Goal: Task Accomplishment & Management: Use online tool/utility

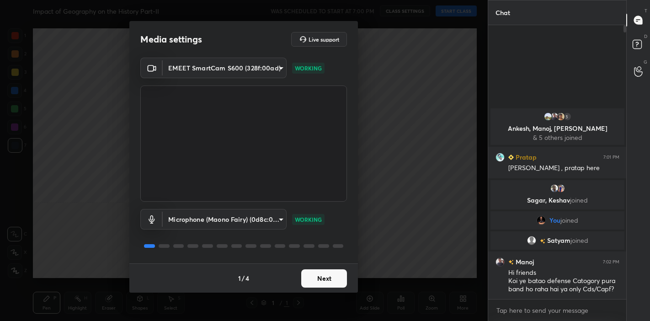
click at [313, 281] on button "Next" at bounding box center [324, 278] width 46 height 18
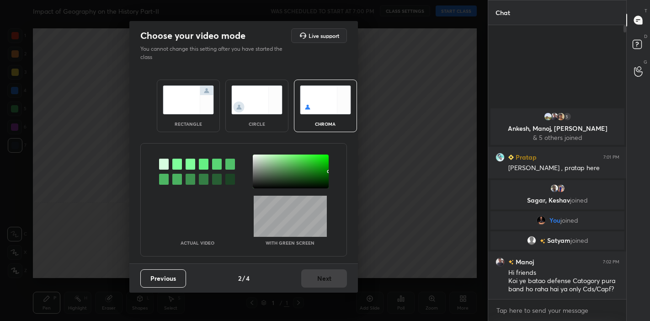
click at [189, 99] on img at bounding box center [188, 99] width 51 height 29
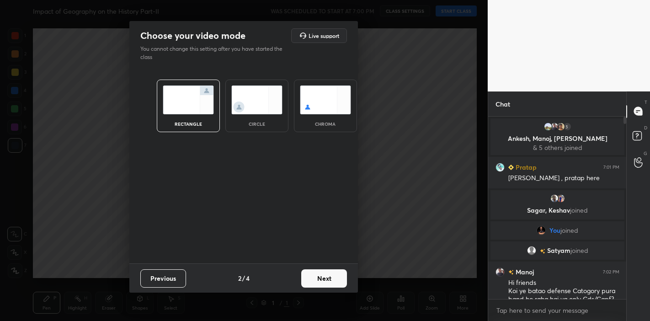
click at [321, 277] on button "Next" at bounding box center [324, 278] width 46 height 18
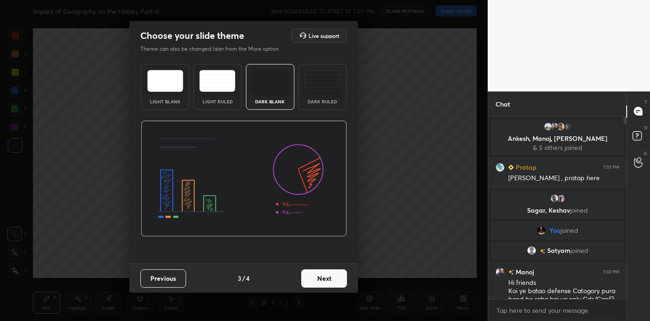
click at [332, 278] on button "Next" at bounding box center [324, 278] width 46 height 18
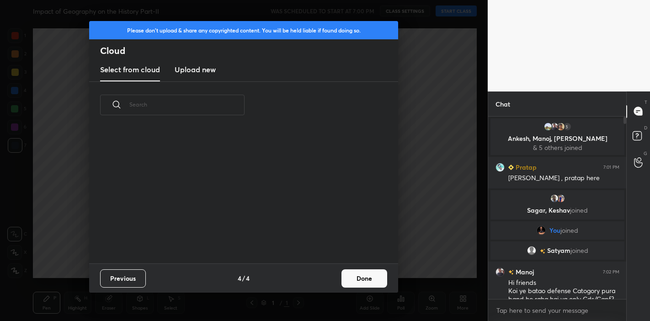
drag, startPoint x: 332, startPoint y: 278, endPoint x: 346, endPoint y: 276, distance: 13.9
click at [346, 276] on div "Previous 4 / 4 Done" at bounding box center [243, 277] width 309 height 29
click at [378, 282] on button "Done" at bounding box center [364, 278] width 46 height 18
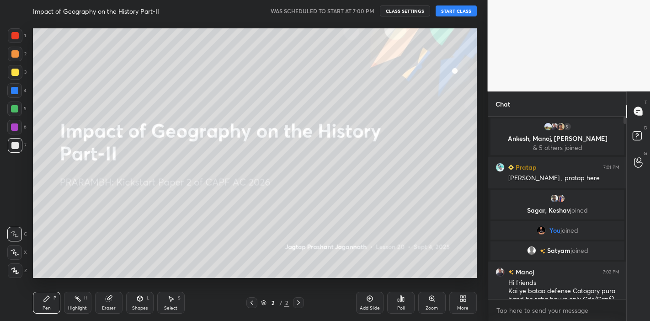
click at [456, 13] on button "START CLASS" at bounding box center [455, 10] width 41 height 11
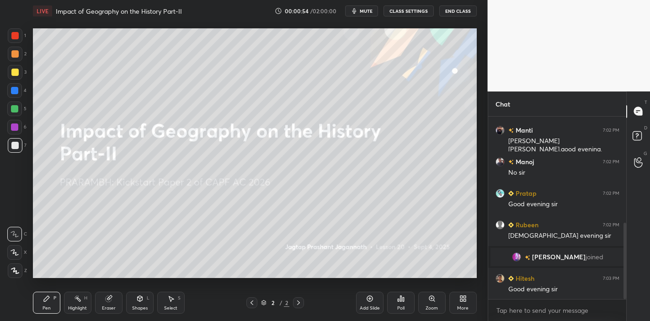
scroll to position [284, 0]
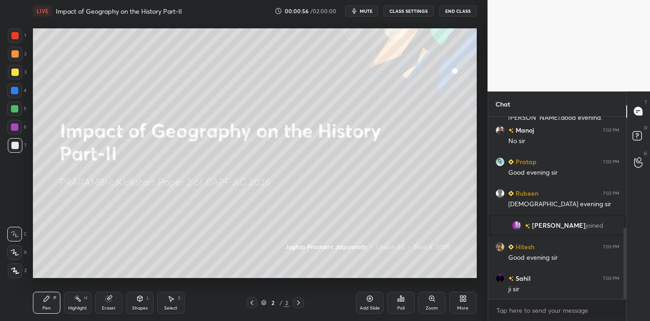
click at [9, 249] on div at bounding box center [14, 252] width 15 height 15
click at [370, 306] on div "Add Slide" at bounding box center [370, 308] width 20 height 5
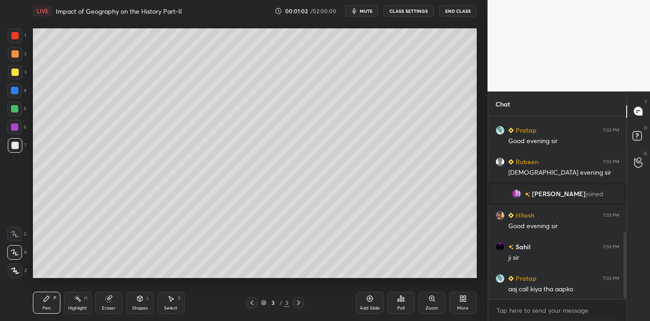
scroll to position [347, 0]
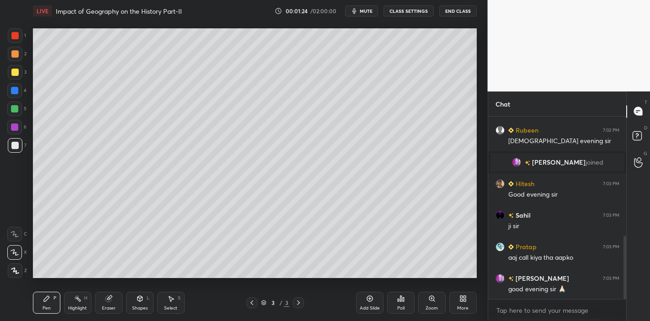
drag, startPoint x: 12, startPoint y: 71, endPoint x: 16, endPoint y: 67, distance: 4.9
click at [16, 67] on div at bounding box center [15, 72] width 15 height 15
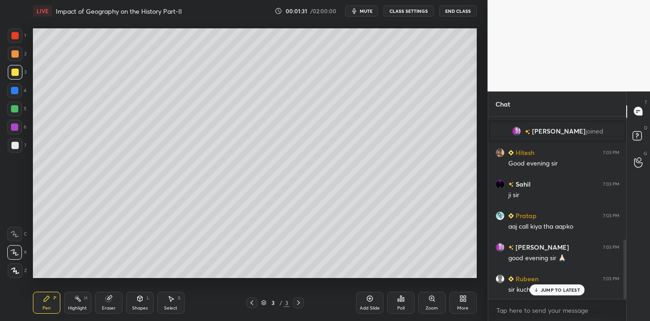
drag, startPoint x: 16, startPoint y: 31, endPoint x: 25, endPoint y: 31, distance: 8.7
click at [16, 31] on div at bounding box center [15, 35] width 15 height 15
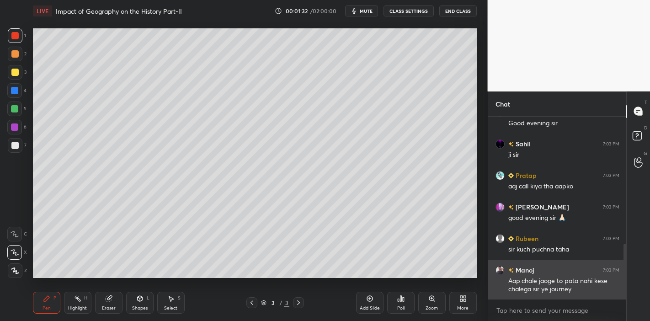
drag, startPoint x: 551, startPoint y: 289, endPoint x: 543, endPoint y: 287, distance: 7.9
click at [549, 289] on div "[PERSON_NAME] joined Hitesh 7:03 PM Good evening [PERSON_NAME] 7:03 PM ji [PERS…" at bounding box center [557, 208] width 138 height 183
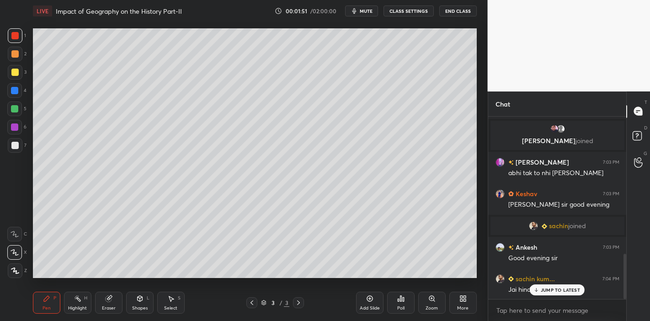
scroll to position [589, 0]
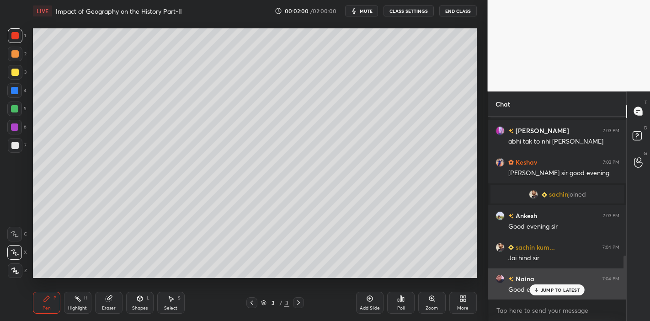
click at [546, 289] on p "JUMP TO LATEST" at bounding box center [560, 289] width 39 height 5
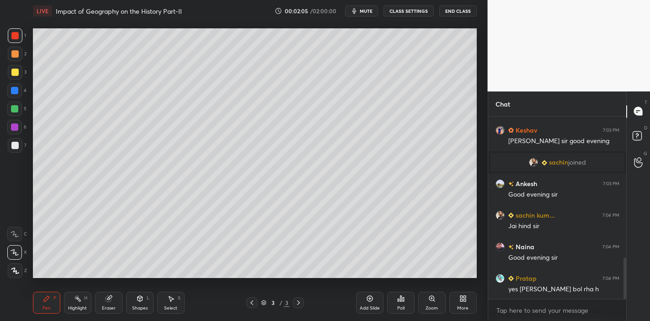
scroll to position [653, 0]
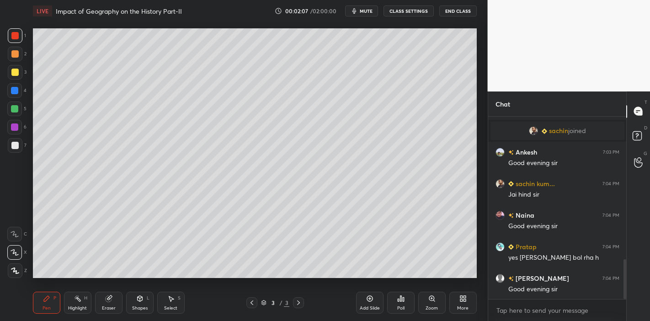
click at [13, 107] on div at bounding box center [14, 108] width 7 height 7
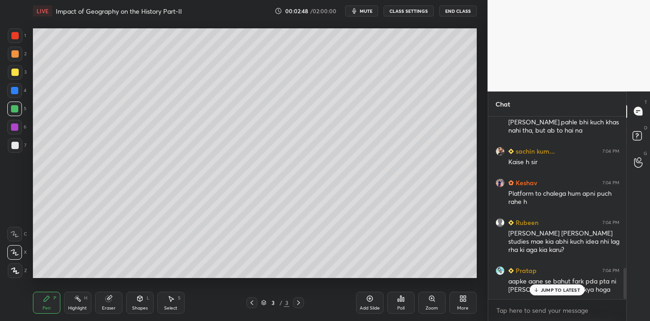
scroll to position [882, 0]
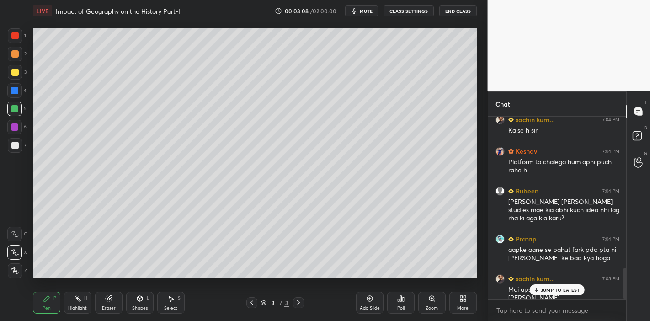
click at [575, 291] on p "JUMP TO LATEST" at bounding box center [560, 289] width 39 height 5
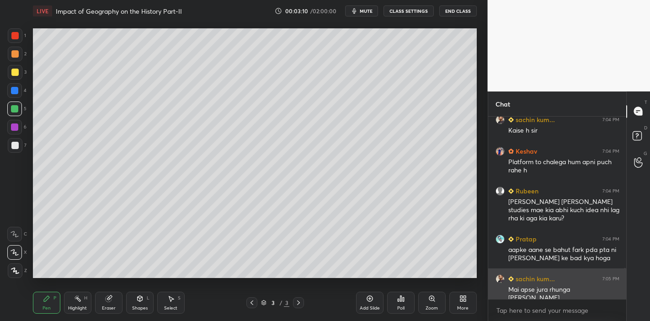
scroll to position [914, 0]
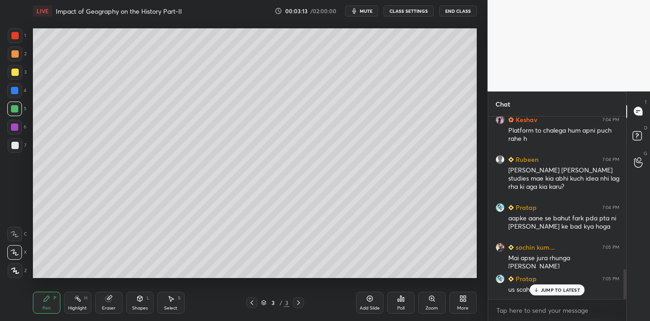
click at [558, 287] on p "JUMP TO LATEST" at bounding box center [560, 289] width 39 height 5
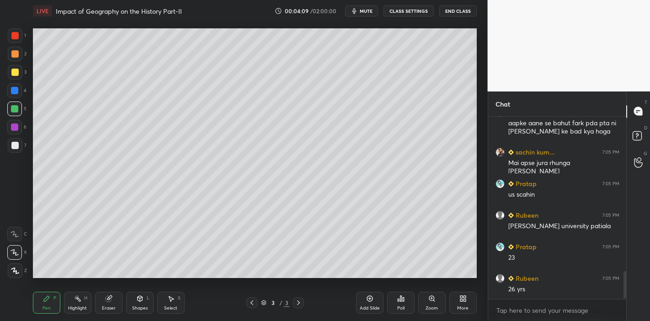
scroll to position [1048, 0]
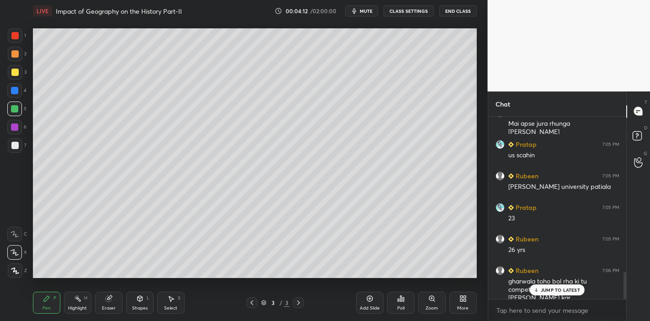
click at [553, 293] on div "JUMP TO LATEST" at bounding box center [557, 289] width 55 height 11
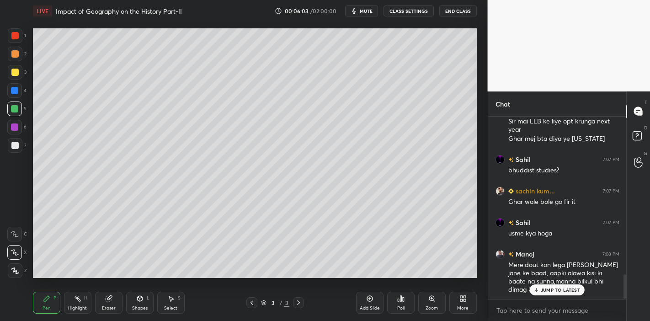
scroll to position [1204, 0]
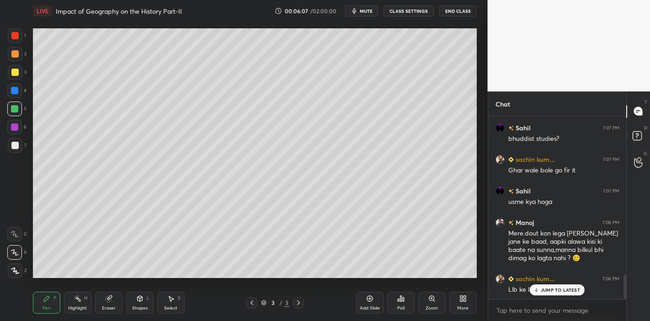
click at [543, 287] on p "JUMP TO LATEST" at bounding box center [560, 289] width 39 height 5
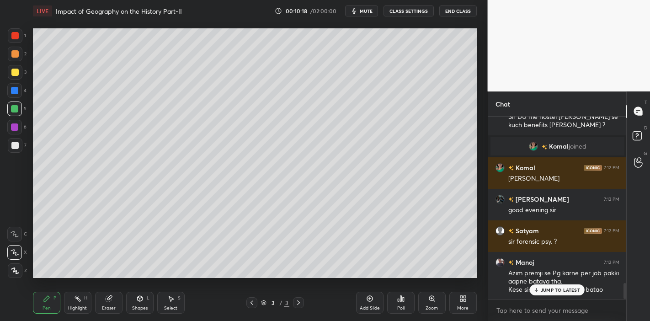
scroll to position [1960, 0]
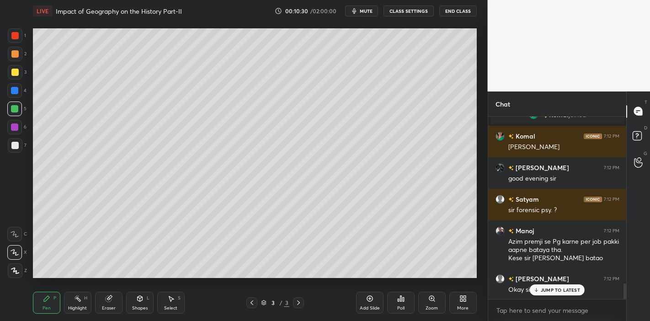
click at [558, 289] on p "JUMP TO LATEST" at bounding box center [560, 289] width 39 height 5
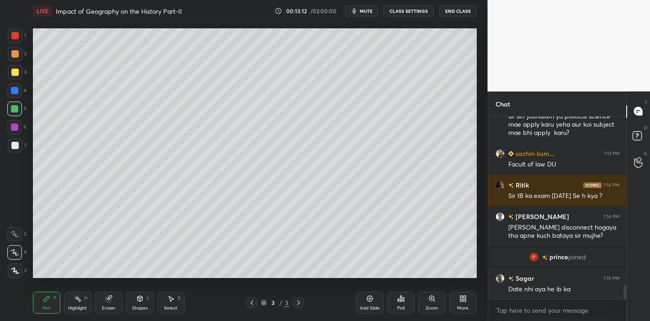
scroll to position [2044, 0]
click at [561, 289] on p "JUMP TO LATEST" at bounding box center [560, 289] width 39 height 5
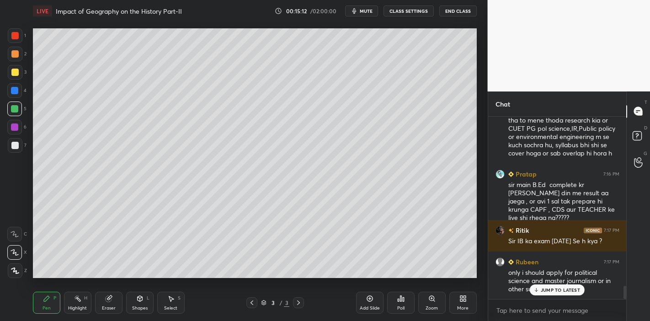
scroll to position [2316, 0]
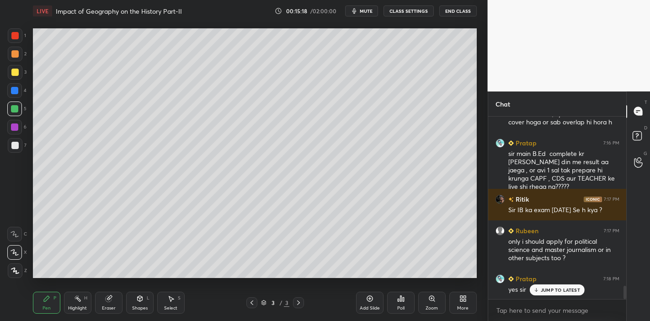
click at [553, 289] on p "JUMP TO LATEST" at bounding box center [560, 289] width 39 height 5
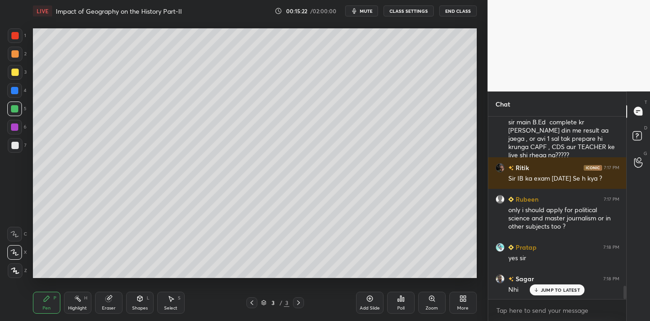
scroll to position [2379, 0]
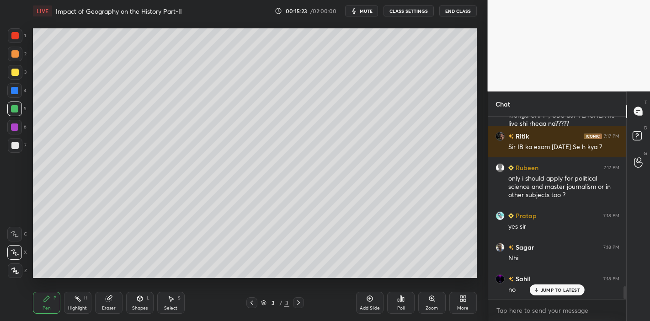
click at [543, 287] on p "JUMP TO LATEST" at bounding box center [560, 289] width 39 height 5
click at [459, 296] on icon at bounding box center [462, 298] width 7 height 7
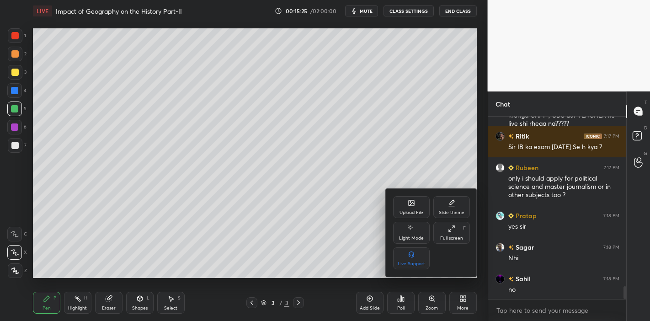
click at [409, 207] on icon at bounding box center [411, 202] width 7 height 7
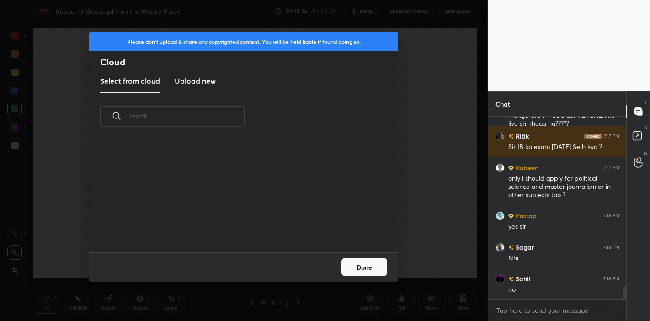
scroll to position [112, 293]
click at [175, 73] on new "Upload new" at bounding box center [195, 81] width 41 height 23
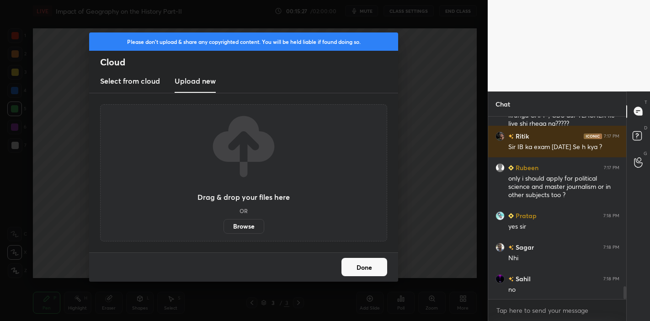
click at [247, 227] on label "Browse" at bounding box center [243, 226] width 41 height 15
click at [223, 227] on input "Browse" at bounding box center [223, 226] width 0 height 15
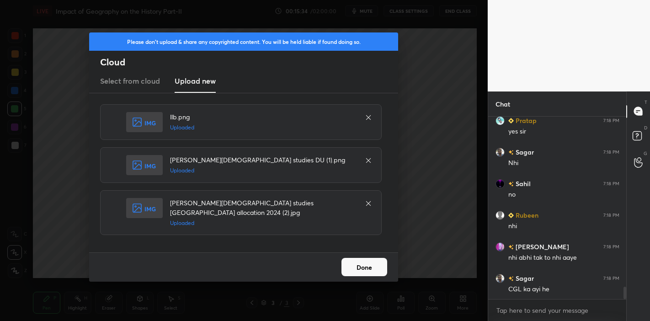
scroll to position [2505, 0]
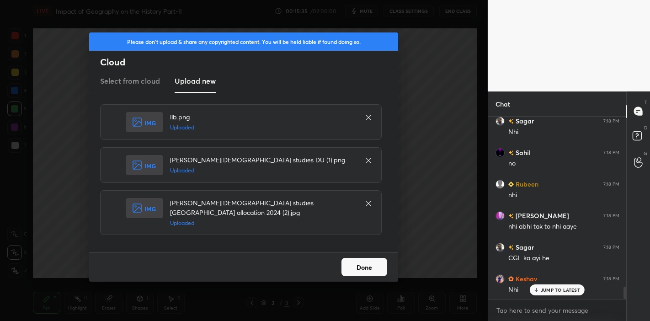
click at [374, 266] on button "Done" at bounding box center [364, 267] width 46 height 18
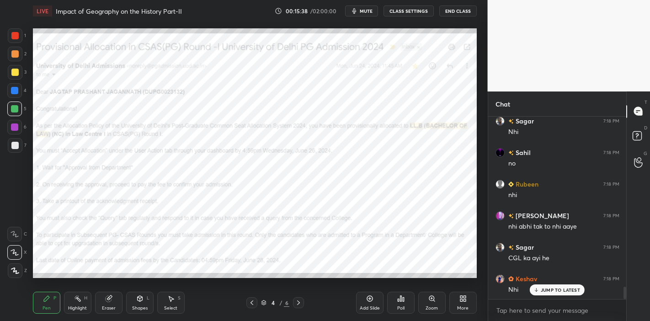
click at [562, 289] on p "JUMP TO LATEST" at bounding box center [560, 289] width 39 height 5
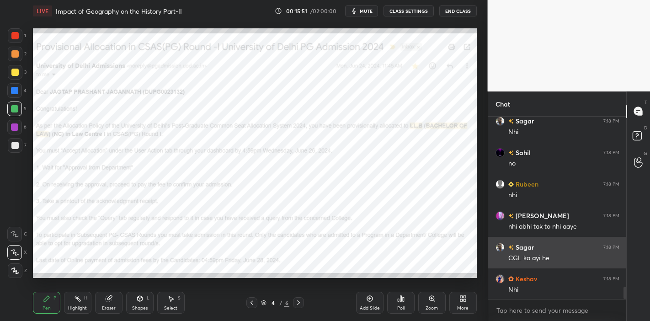
scroll to position [2528, 0]
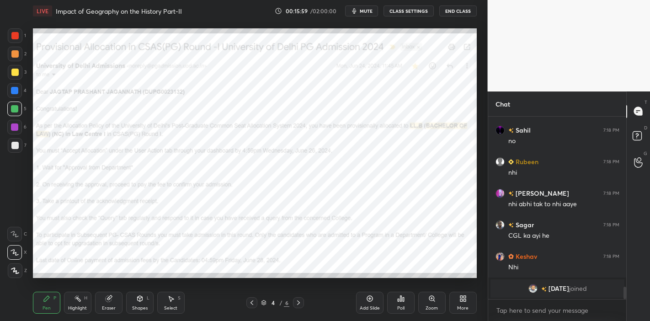
click at [17, 234] on icon at bounding box center [15, 234] width 8 height 6
click at [13, 36] on div at bounding box center [14, 35] width 7 height 7
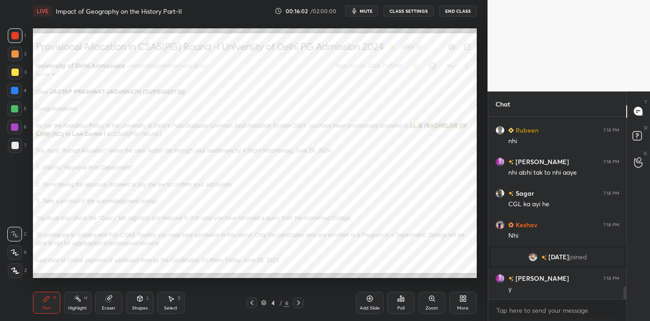
click at [133, 301] on div "Shapes L" at bounding box center [139, 303] width 27 height 22
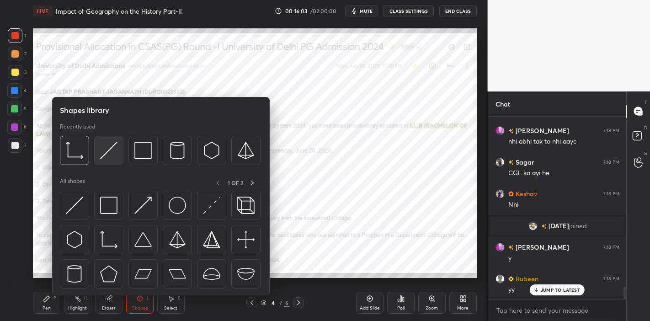
click at [105, 149] on img at bounding box center [108, 150] width 17 height 17
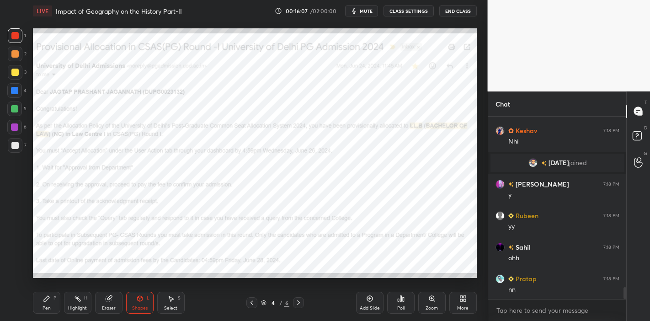
scroll to position [2592, 0]
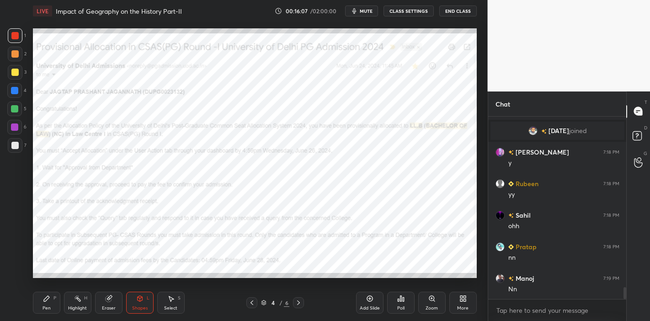
click at [134, 303] on div "Shapes L" at bounding box center [139, 303] width 27 height 22
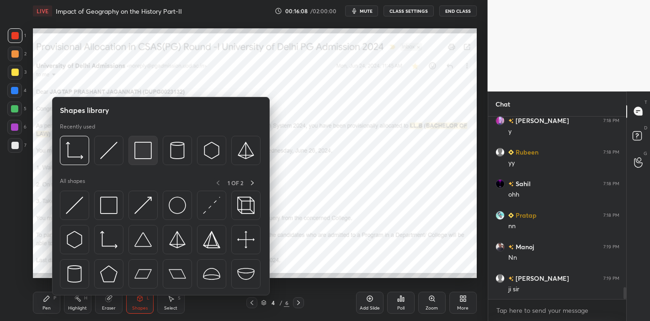
click at [147, 157] on img at bounding box center [142, 150] width 17 height 17
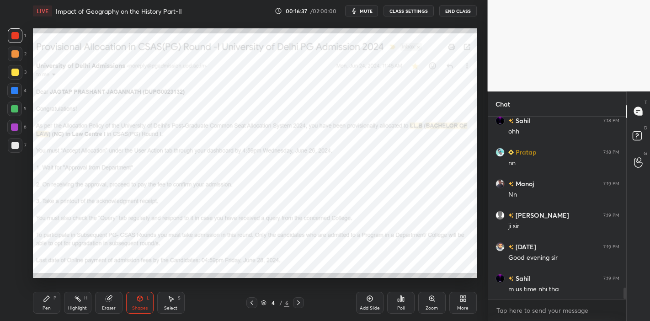
scroll to position [2726, 0]
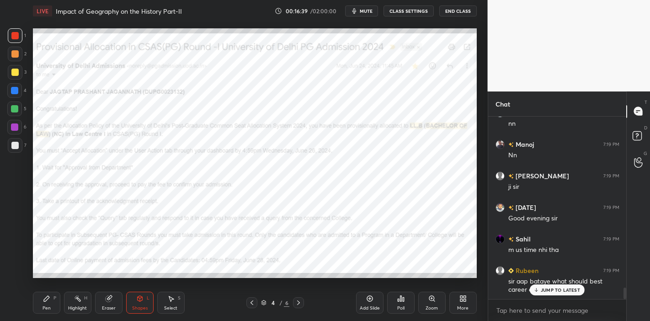
click at [564, 292] on p "JUMP TO LATEST" at bounding box center [560, 289] width 39 height 5
click at [295, 301] on icon at bounding box center [298, 302] width 7 height 7
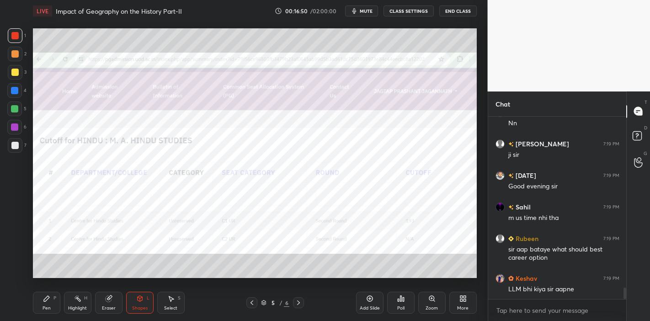
scroll to position [2790, 0]
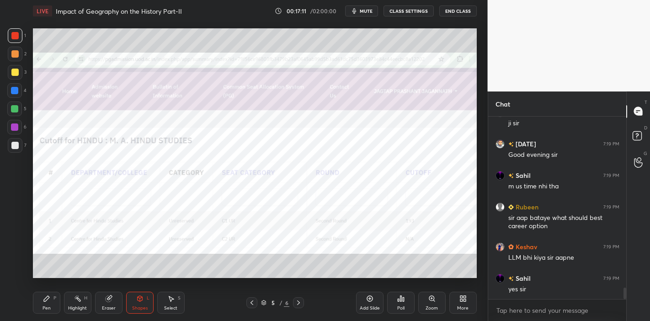
click at [297, 307] on div at bounding box center [298, 302] width 11 height 11
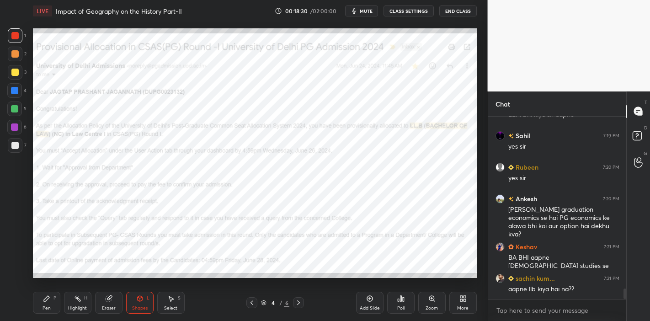
scroll to position [2963, 0]
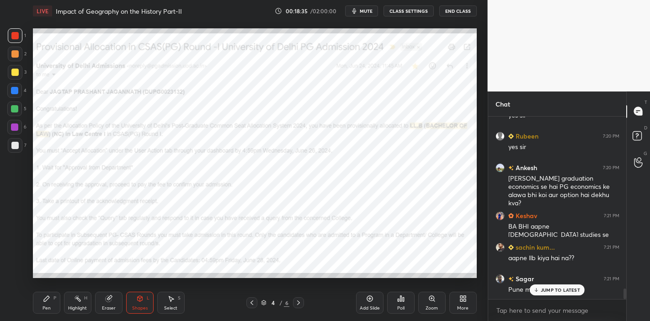
click at [542, 292] on p "JUMP TO LATEST" at bounding box center [560, 289] width 39 height 5
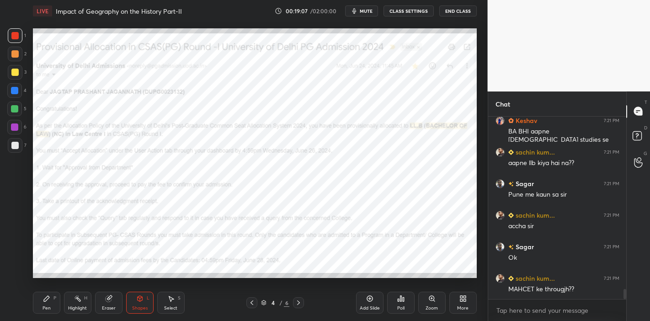
scroll to position [3098, 0]
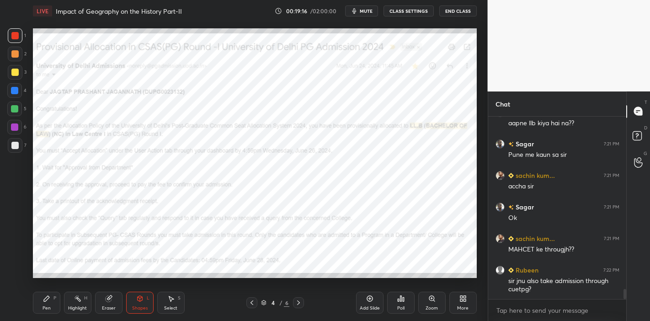
click at [302, 307] on div at bounding box center [298, 302] width 11 height 11
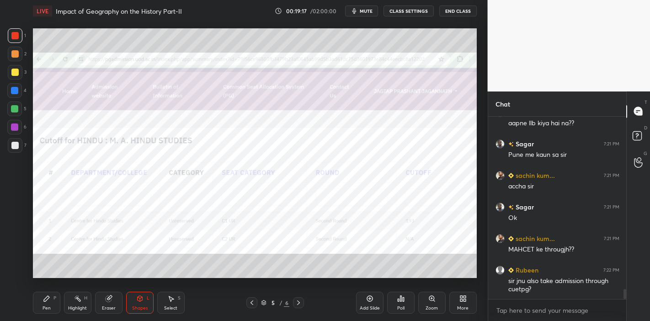
click at [302, 307] on div at bounding box center [298, 302] width 11 height 11
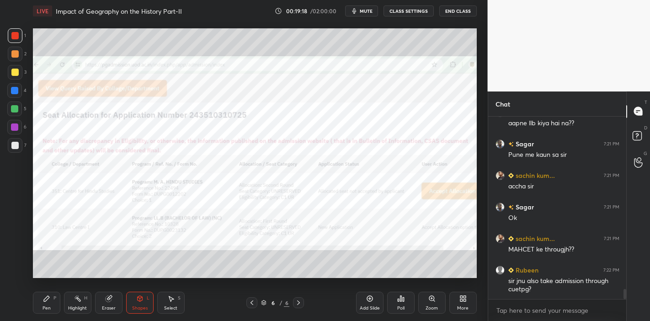
click at [302, 307] on div at bounding box center [298, 302] width 11 height 11
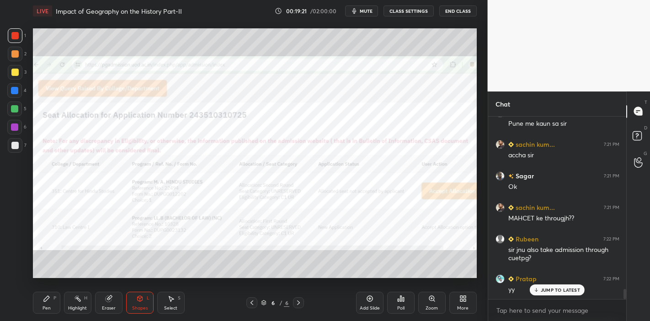
click at [542, 292] on p "JUMP TO LATEST" at bounding box center [560, 289] width 39 height 5
click at [377, 298] on div "Add Slide" at bounding box center [369, 303] width 27 height 22
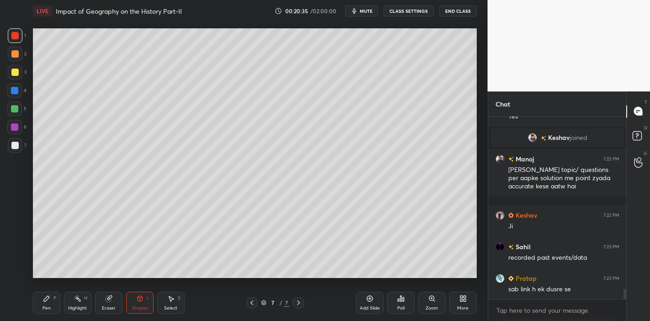
scroll to position [3120, 0]
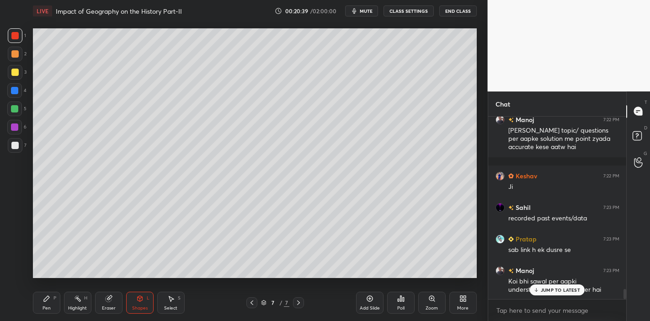
click at [550, 289] on p "JUMP TO LATEST" at bounding box center [560, 289] width 39 height 5
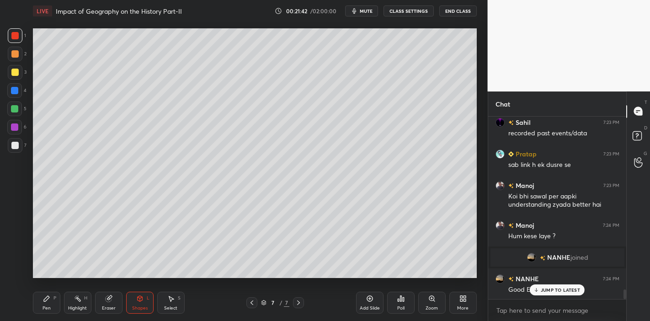
scroll to position [3237, 0]
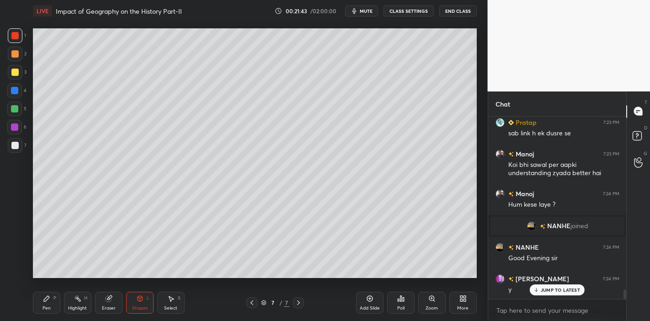
click at [551, 288] on p "JUMP TO LATEST" at bounding box center [560, 289] width 39 height 5
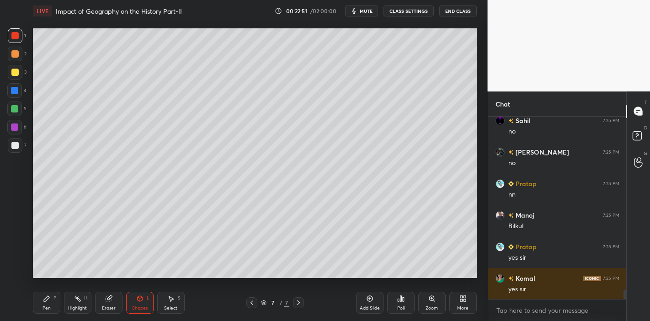
scroll to position [3553, 0]
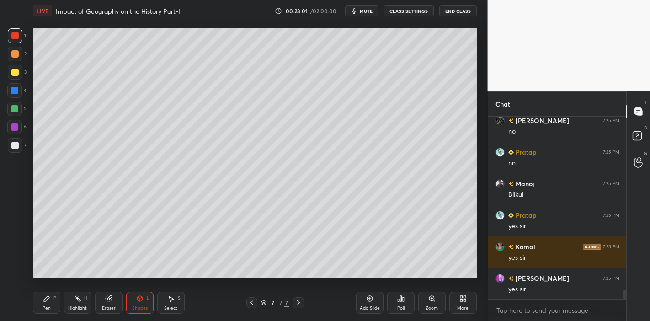
click at [13, 74] on div at bounding box center [14, 72] width 7 height 7
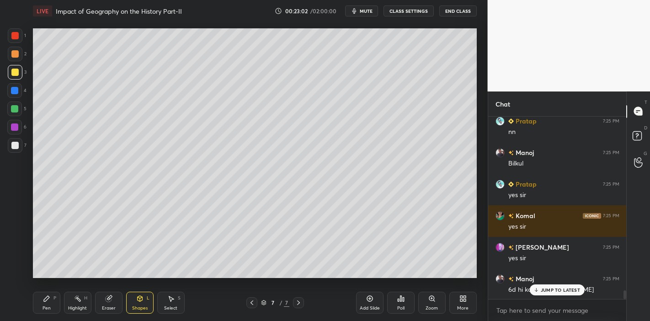
click at [44, 300] on icon at bounding box center [46, 298] width 5 height 5
click at [8, 254] on div at bounding box center [14, 252] width 15 height 15
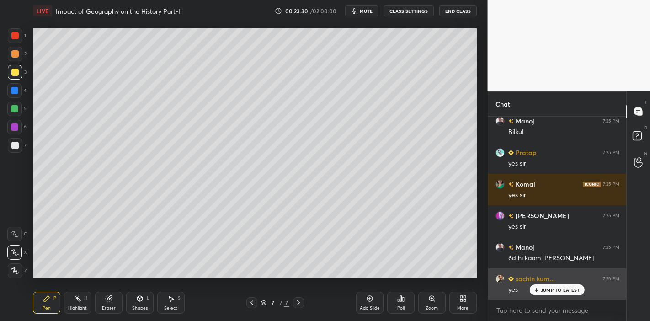
click at [554, 288] on p "JUMP TO LATEST" at bounding box center [560, 289] width 39 height 5
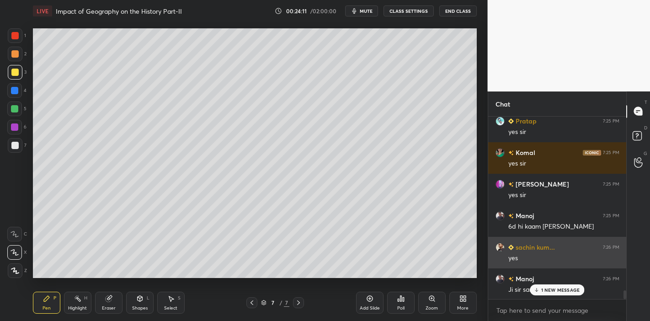
scroll to position [3678, 0]
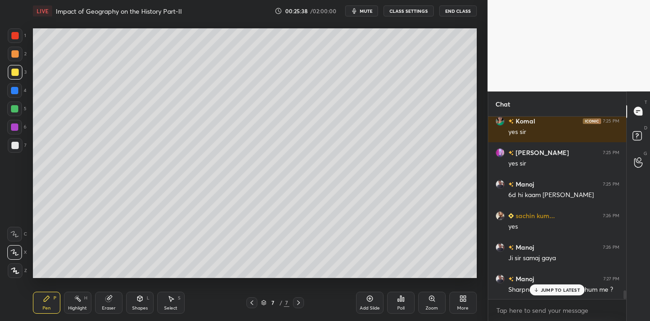
click at [544, 287] on p "JUMP TO LATEST" at bounding box center [560, 289] width 39 height 5
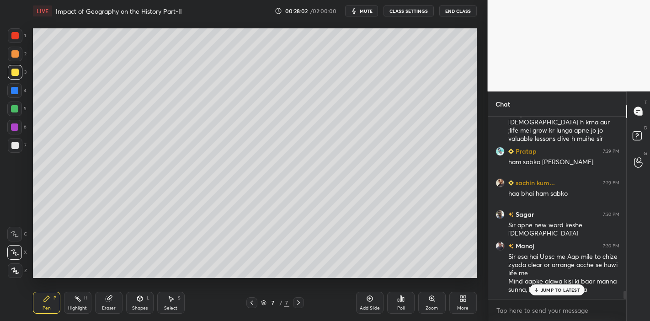
scroll to position [3948, 0]
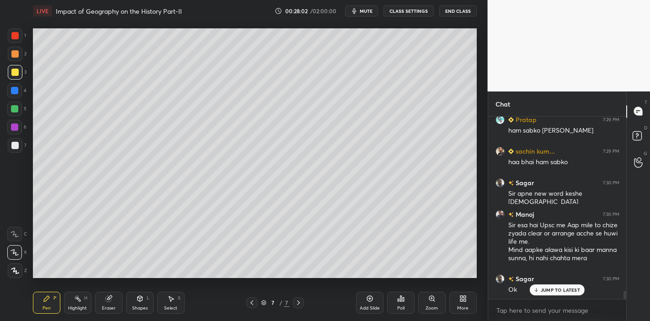
click at [542, 292] on p "JUMP TO LATEST" at bounding box center [560, 289] width 39 height 5
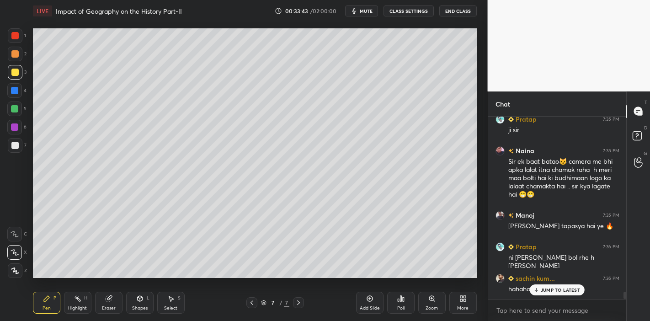
scroll to position [4419, 0]
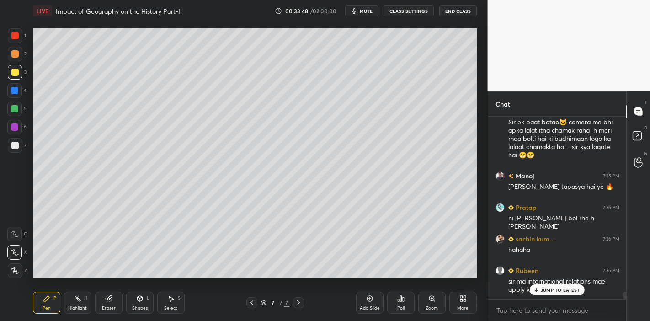
click at [556, 287] on p "JUMP TO LATEST" at bounding box center [560, 289] width 39 height 5
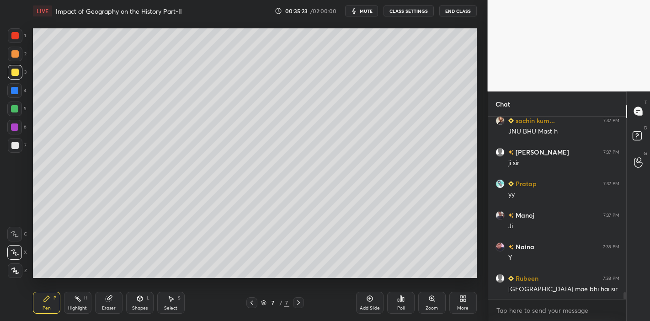
scroll to position [4774, 0]
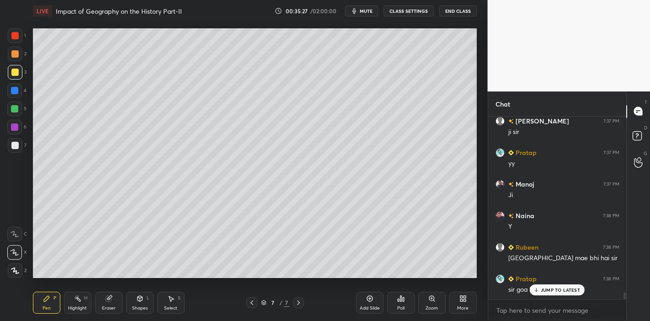
click at [553, 295] on div "JUMP TO LATEST" at bounding box center [557, 289] width 55 height 11
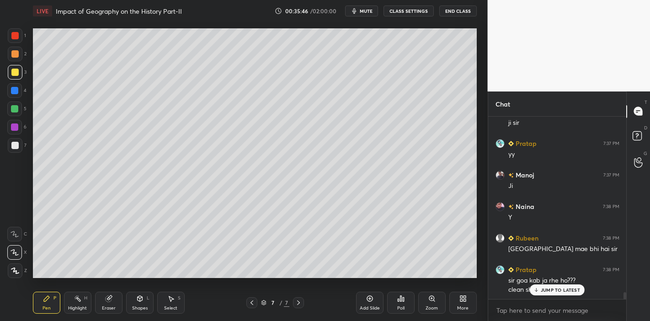
click at [548, 287] on p "JUMP TO LATEST" at bounding box center [560, 289] width 39 height 5
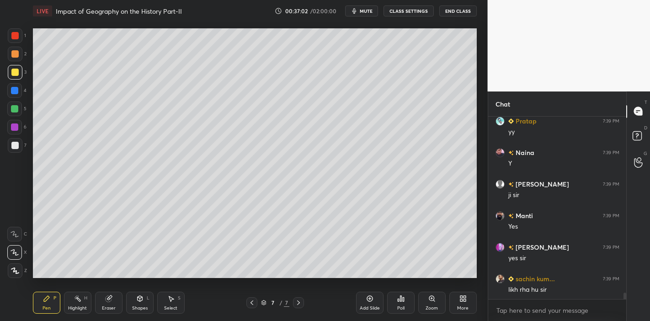
scroll to position [5118, 0]
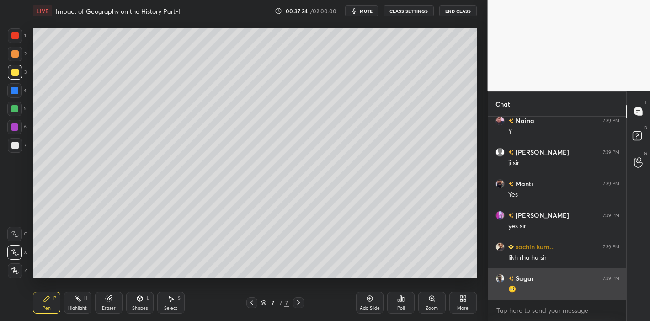
click at [504, 280] on div "grid" at bounding box center [501, 277] width 13 height 9
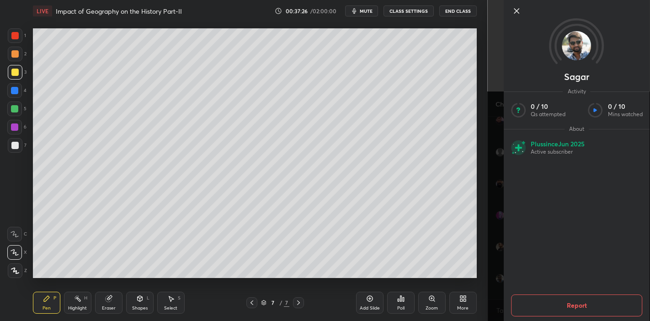
click at [579, 57] on img at bounding box center [576, 45] width 29 height 29
click at [515, 12] on icon at bounding box center [516, 11] width 5 height 5
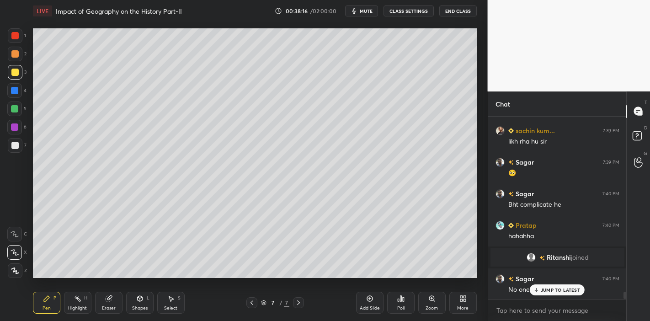
scroll to position [4481, 0]
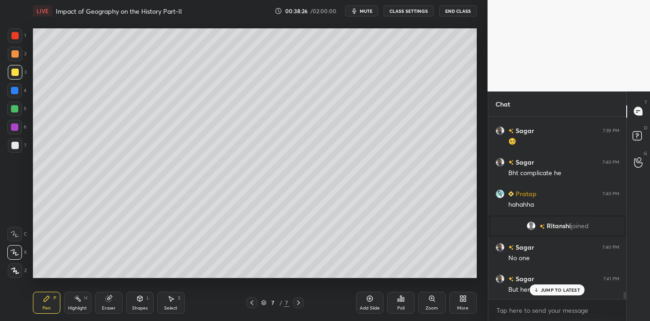
click at [556, 288] on p "JUMP TO LATEST" at bounding box center [560, 289] width 39 height 5
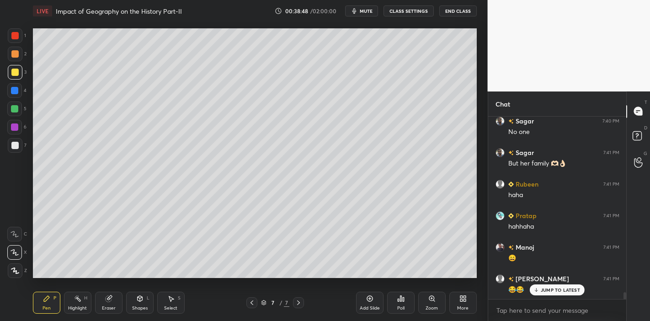
scroll to position [4639, 0]
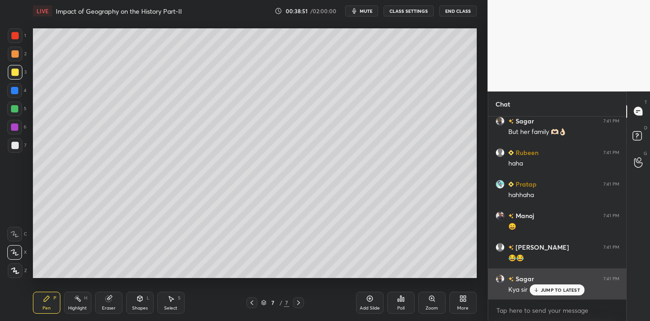
click at [552, 281] on div "Sagar 7:41 PM" at bounding box center [557, 279] width 124 height 10
click at [571, 290] on p "JUMP TO LATEST" at bounding box center [560, 289] width 39 height 5
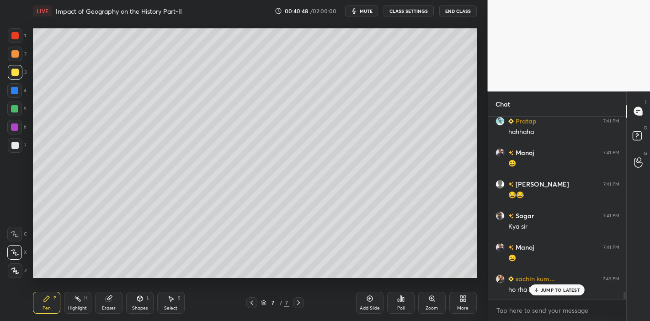
scroll to position [4734, 0]
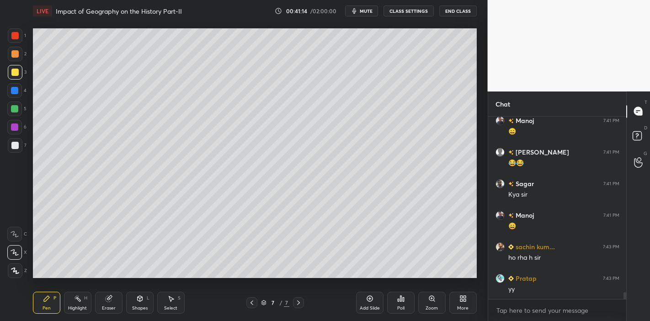
click at [358, 11] on icon "button" at bounding box center [353, 10] width 7 height 7
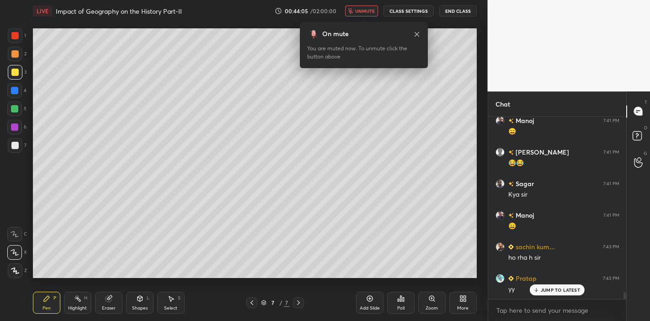
scroll to position [4773, 0]
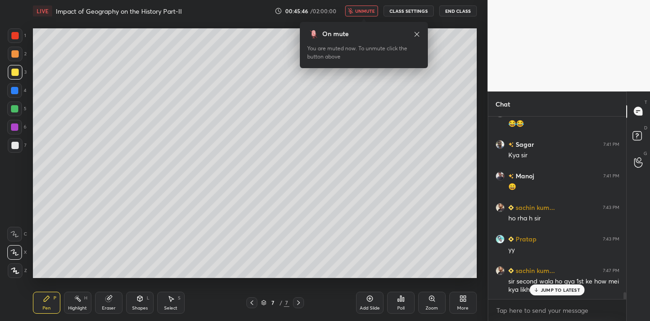
click at [578, 290] on p "JUMP TO LATEST" at bounding box center [560, 289] width 39 height 5
click at [367, 8] on span "unmute" at bounding box center [365, 11] width 20 height 6
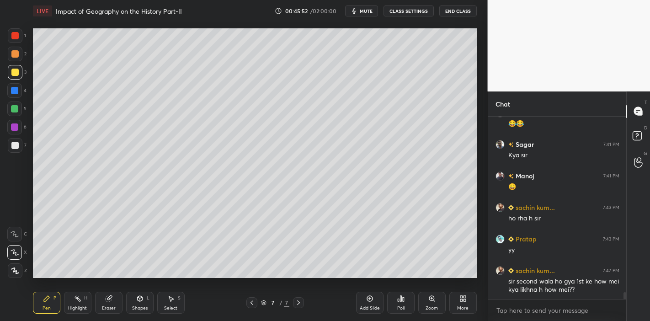
click at [368, 9] on span "mute" at bounding box center [366, 11] width 13 height 6
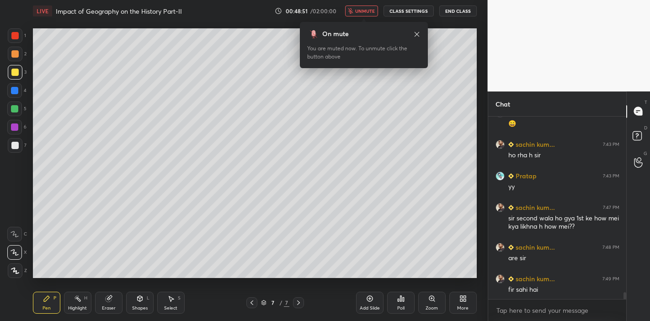
scroll to position [4868, 0]
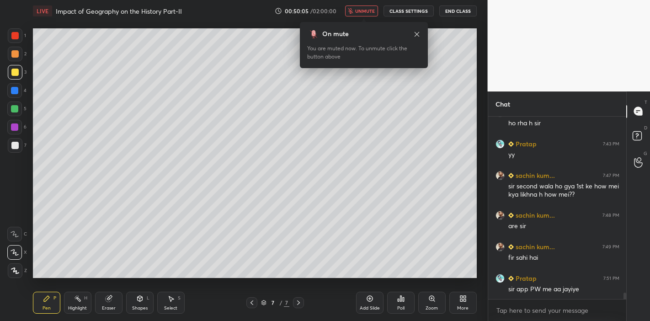
click at [350, 11] on icon "button" at bounding box center [350, 10] width 5 height 5
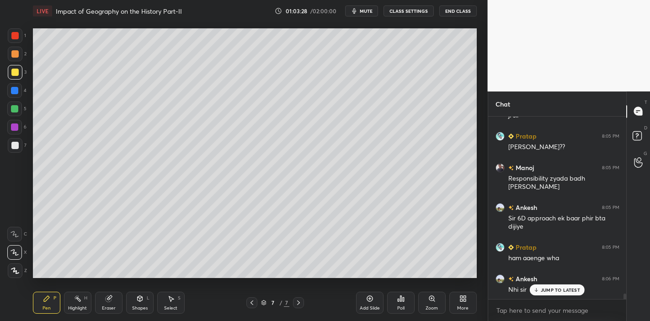
scroll to position [6155, 0]
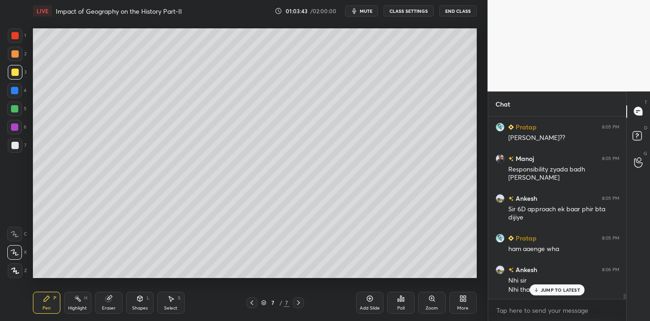
click at [544, 289] on p "JUMP TO LATEST" at bounding box center [560, 289] width 39 height 5
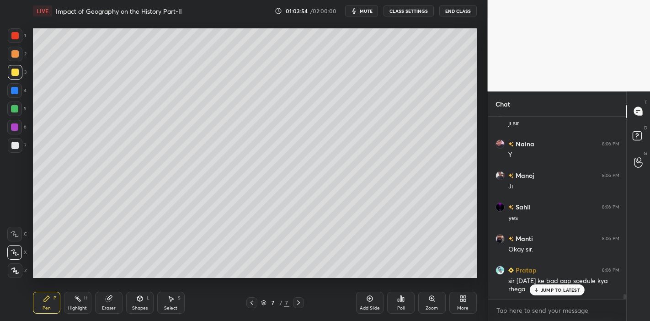
scroll to position [6447, 0]
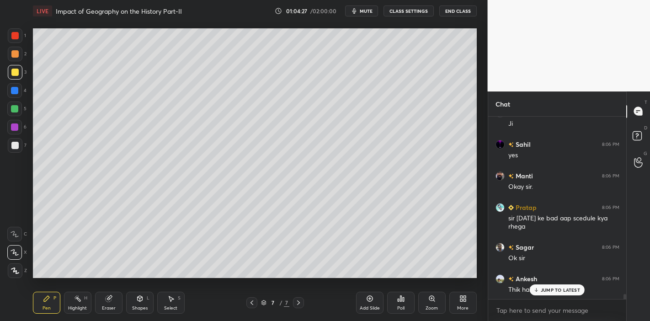
click at [541, 292] on p "JUMP TO LATEST" at bounding box center [560, 289] width 39 height 5
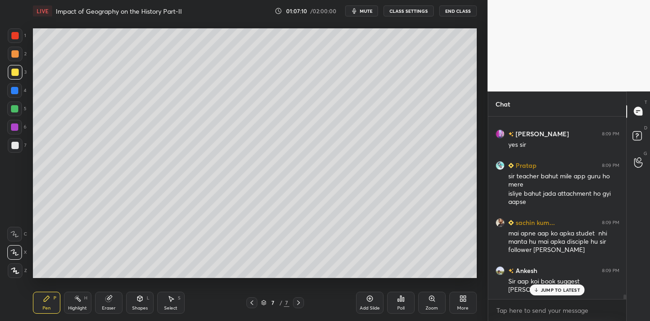
scroll to position [7028, 0]
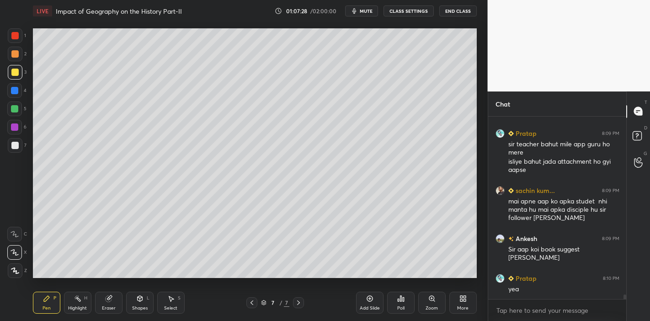
click at [369, 301] on icon at bounding box center [369, 298] width 7 height 7
click at [139, 306] on div "Shapes" at bounding box center [140, 308] width 16 height 5
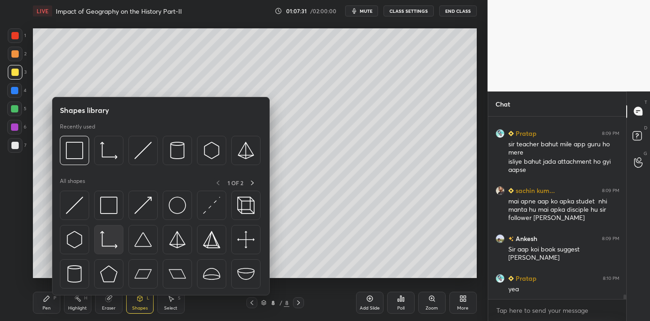
click at [112, 243] on img at bounding box center [108, 239] width 17 height 17
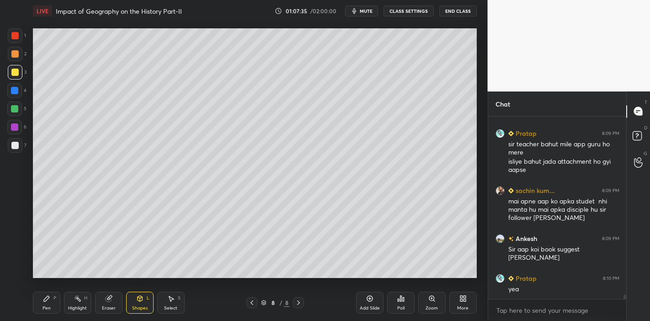
click at [56, 304] on div "Pen P" at bounding box center [46, 303] width 27 height 22
drag, startPoint x: 106, startPoint y: 308, endPoint x: 115, endPoint y: 288, distance: 21.3
click at [108, 306] on div "Eraser" at bounding box center [109, 308] width 14 height 5
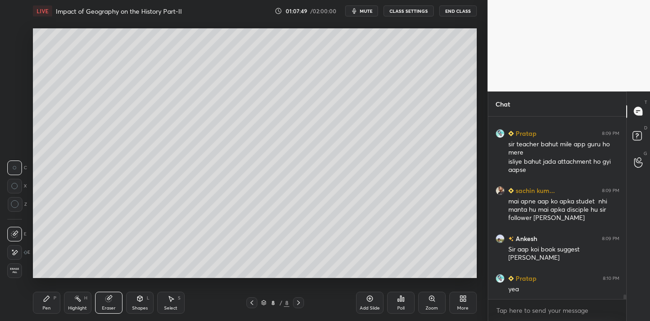
click at [37, 301] on div "Pen P" at bounding box center [46, 303] width 27 height 22
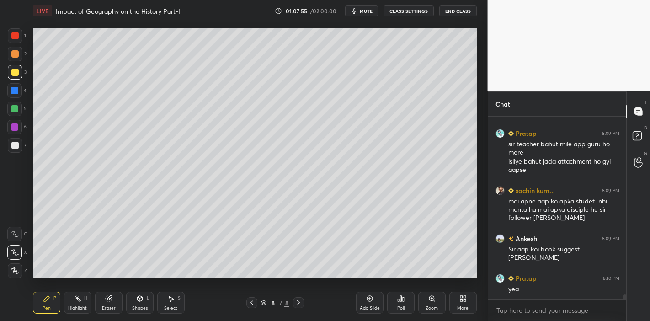
click at [138, 306] on div "Shapes" at bounding box center [140, 308] width 16 height 5
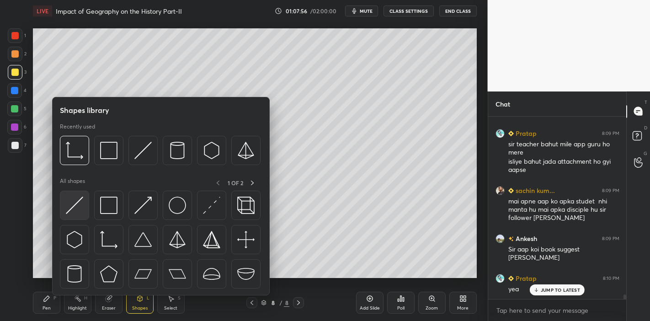
scroll to position [7075, 0]
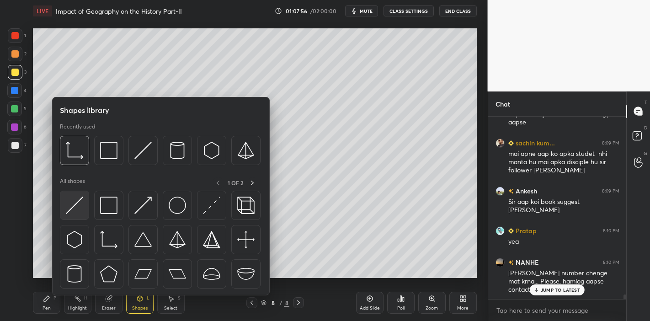
click at [77, 200] on img at bounding box center [74, 204] width 17 height 17
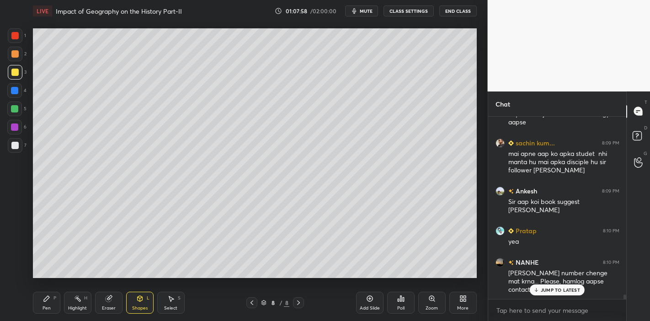
click at [13, 112] on div at bounding box center [14, 108] width 7 height 7
click at [47, 300] on icon at bounding box center [46, 298] width 7 height 7
click at [15, 71] on div at bounding box center [14, 72] width 7 height 7
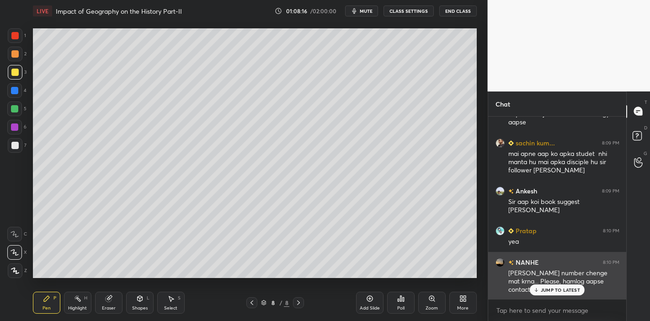
click at [549, 292] on p "JUMP TO LATEST" at bounding box center [560, 289] width 39 height 5
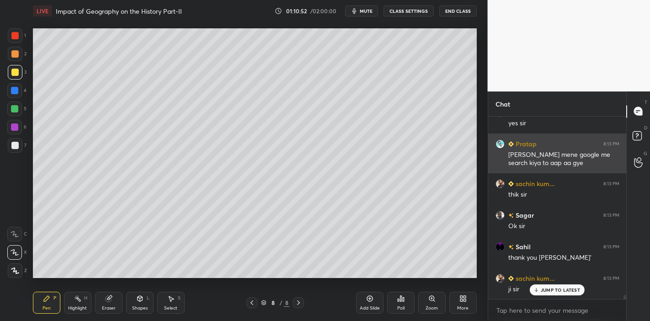
scroll to position [7763, 0]
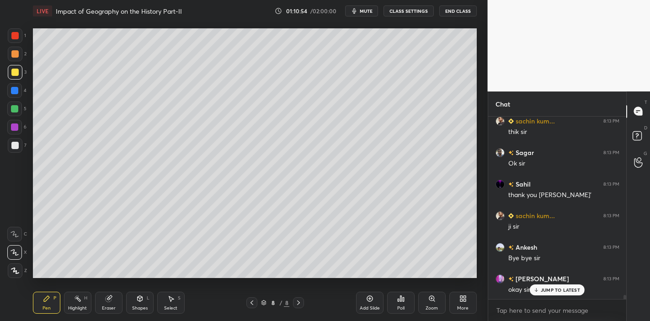
click at [553, 289] on p "JUMP TO LATEST" at bounding box center [560, 289] width 39 height 5
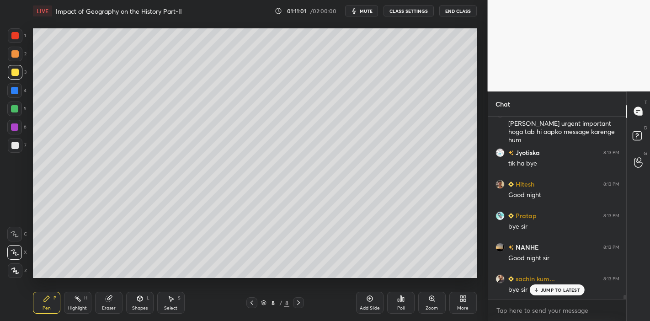
scroll to position [8150, 0]
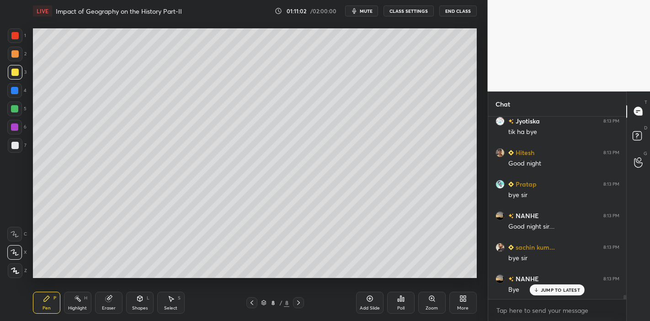
click at [461, 14] on button "End Class" at bounding box center [457, 10] width 37 height 11
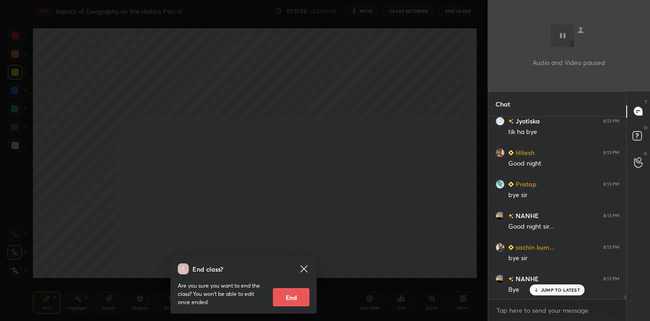
click at [276, 299] on button "End" at bounding box center [291, 297] width 37 height 18
type textarea "x"
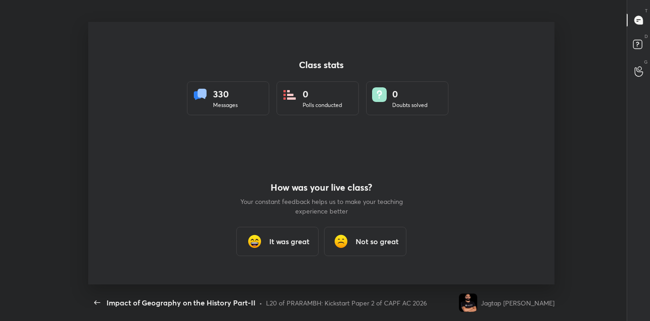
scroll to position [0, 0]
click at [307, 249] on div "It was great" at bounding box center [277, 241] width 82 height 29
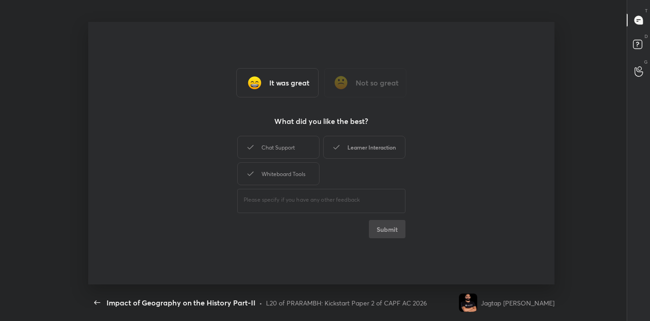
click at [357, 155] on div "Learner Interaction" at bounding box center [364, 147] width 82 height 23
click at [305, 159] on div "Chat Support" at bounding box center [278, 147] width 82 height 23
click at [293, 185] on div "Chat Support Learner Interaction Whiteboard Tools" at bounding box center [321, 160] width 168 height 53
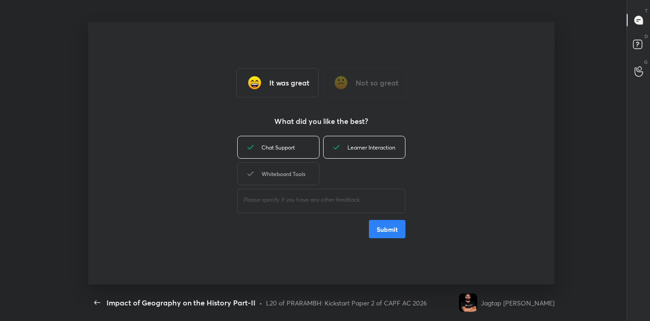
click at [307, 181] on div "Whiteboard Tools" at bounding box center [278, 173] width 82 height 23
click at [380, 233] on button "Submit" at bounding box center [387, 229] width 37 height 18
